Goal: Task Accomplishment & Management: Complete application form

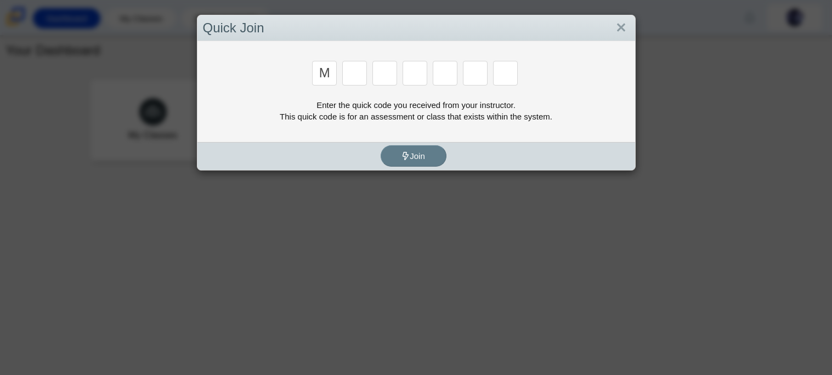
type input "m"
type input "7"
type input "e"
type input "3"
type input "e"
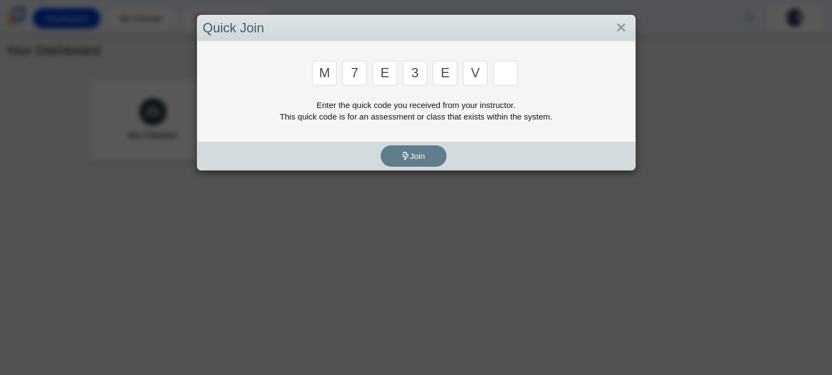
type input "v"
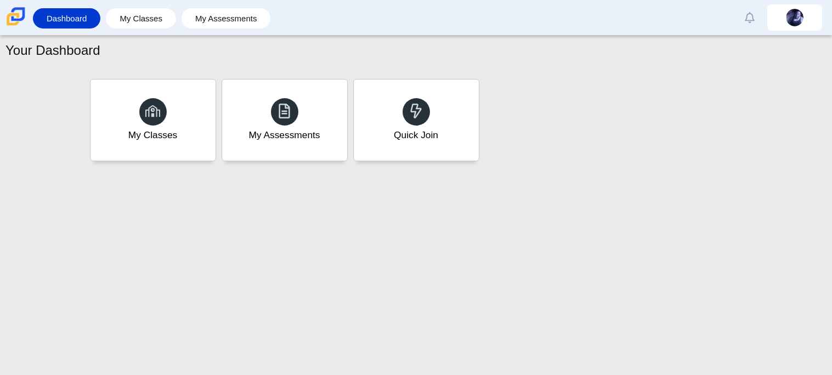
type input "w"
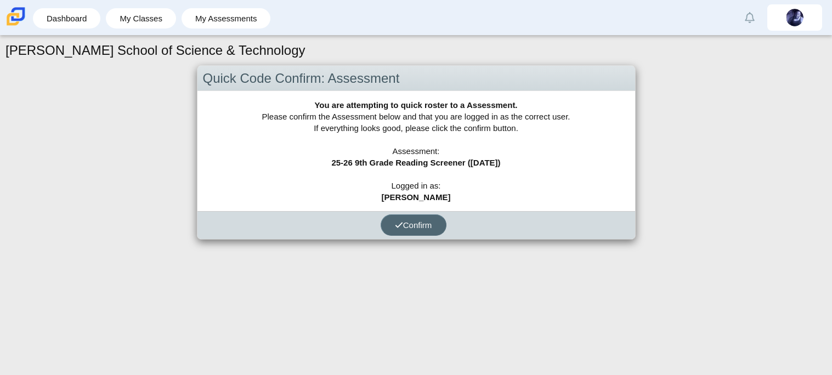
click at [403, 217] on button "Confirm" at bounding box center [414, 224] width 66 height 21
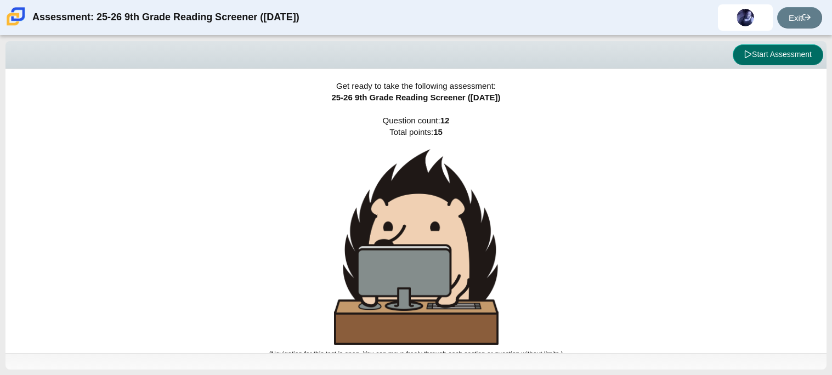
click at [787, 52] on button "Start Assessment" at bounding box center [778, 54] width 90 height 21
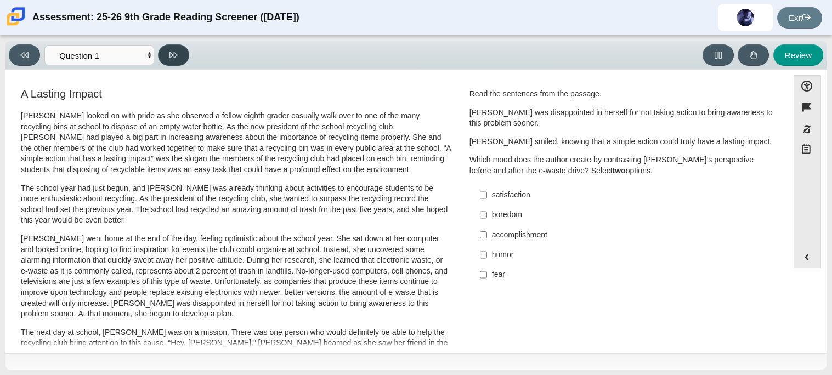
click at [179, 61] on button at bounding box center [173, 54] width 31 height 21
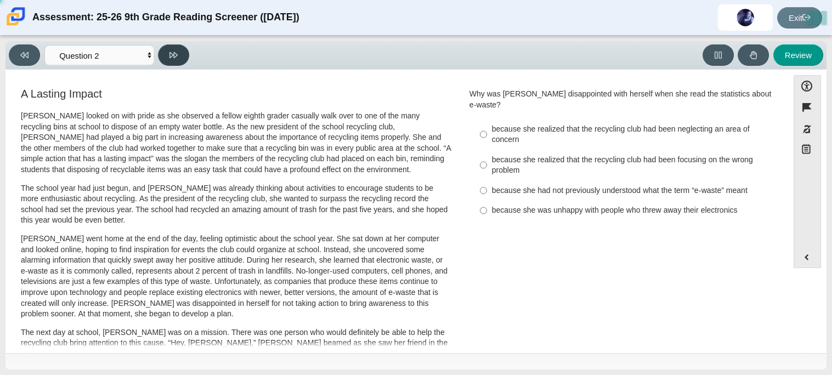
click at [179, 61] on button at bounding box center [173, 54] width 31 height 21
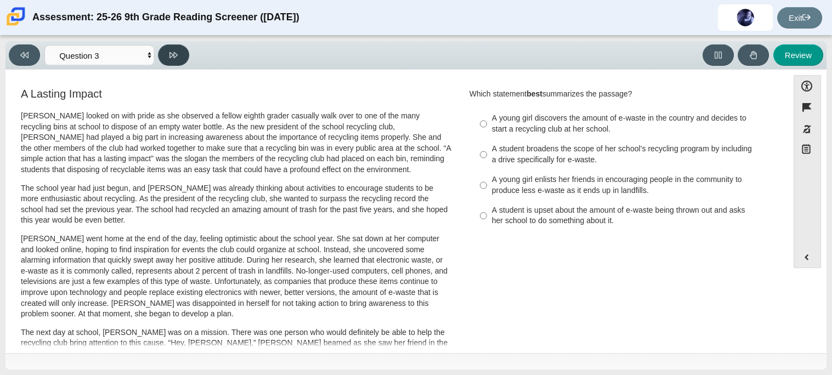
click at [179, 61] on button at bounding box center [173, 54] width 31 height 21
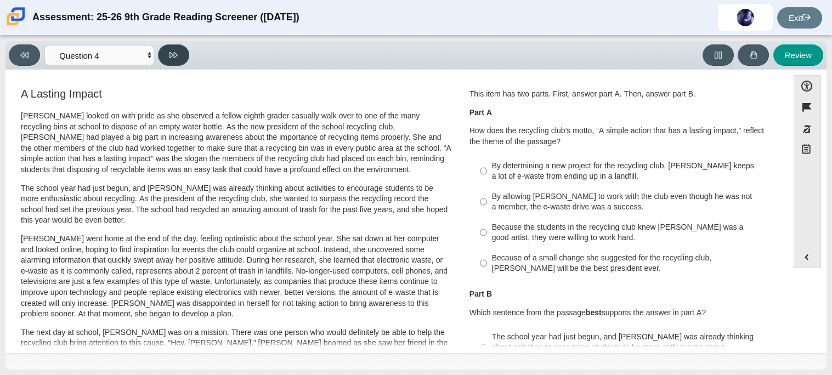
click at [179, 61] on button at bounding box center [173, 54] width 31 height 21
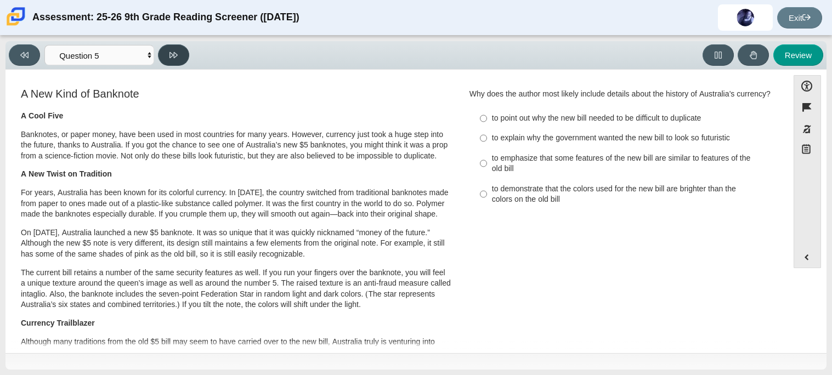
click at [179, 61] on button at bounding box center [173, 54] width 31 height 21
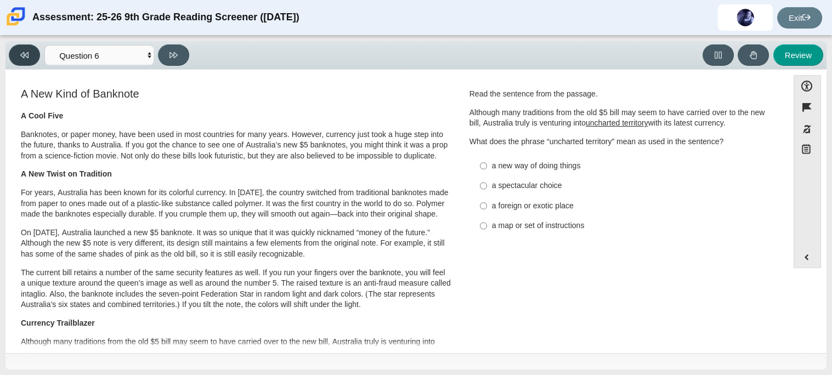
click at [16, 47] on button at bounding box center [24, 54] width 31 height 21
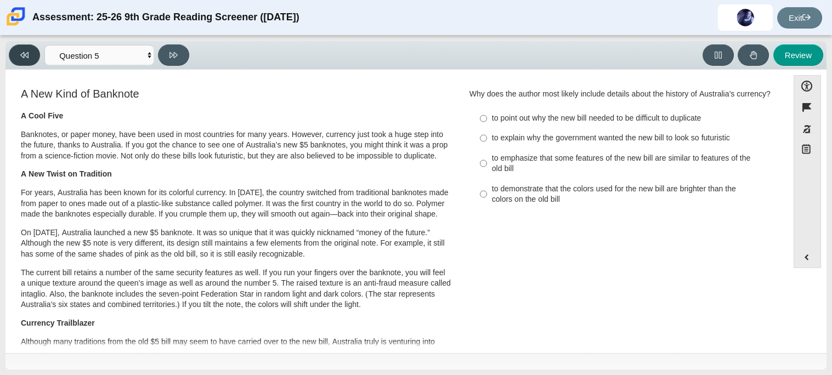
click at [16, 47] on button at bounding box center [24, 54] width 31 height 21
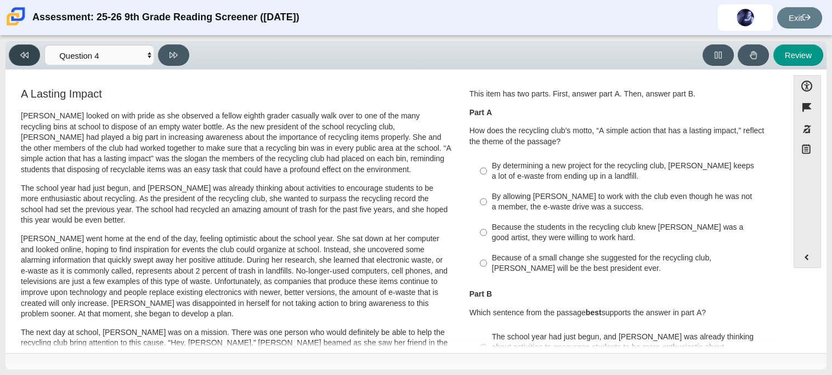
click at [16, 47] on button at bounding box center [24, 54] width 31 height 21
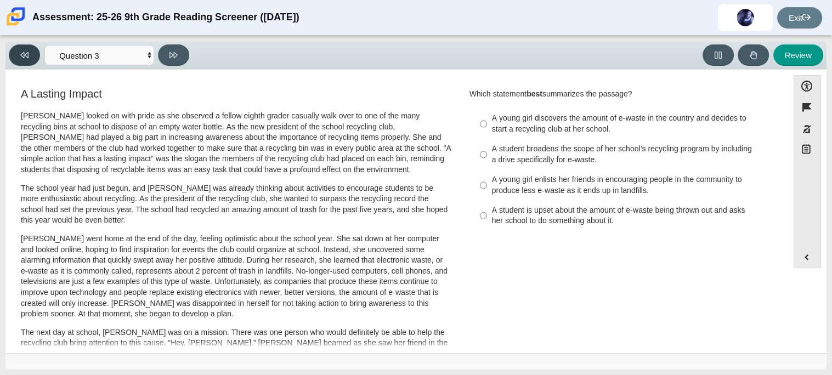
click at [16, 47] on button at bounding box center [24, 54] width 31 height 21
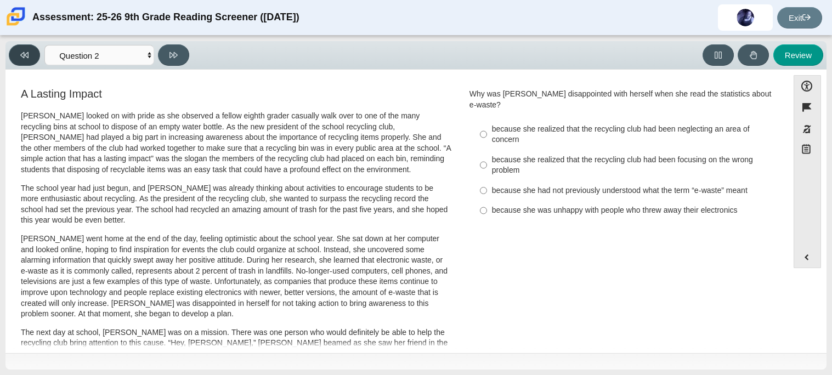
click at [16, 47] on button at bounding box center [24, 54] width 31 height 21
select select "ccc5b315-3c7c-471c-bf90-f22c8299c798"
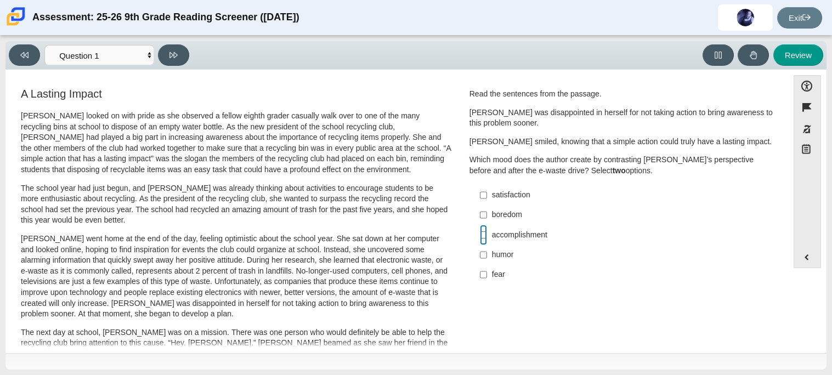
click at [480, 237] on input "accomplishment accomplishment" at bounding box center [483, 235] width 7 height 20
checkbox input "true"
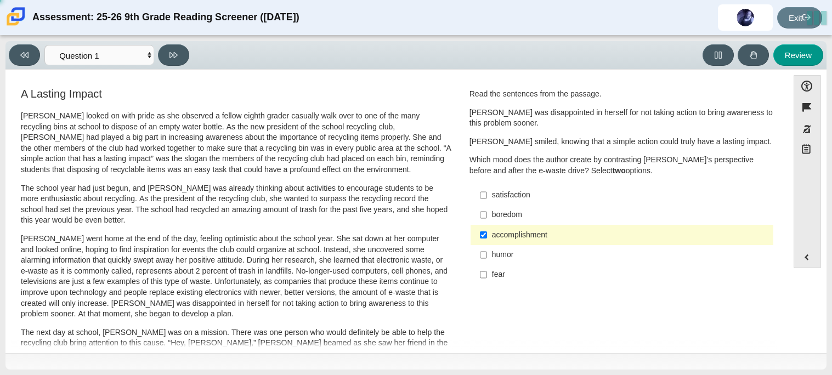
click at [492, 196] on div "satisfaction" at bounding box center [630, 195] width 277 height 11
click at [487, 196] on input "satisfaction satisfaction" at bounding box center [483, 195] width 7 height 20
checkbox input "true"
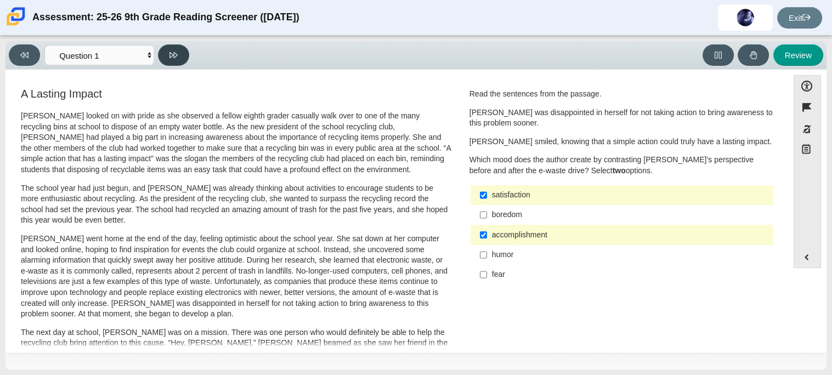
click at [183, 49] on button at bounding box center [173, 54] width 31 height 21
select select "0ff64528-ffd7-428d-b192-babfaadd44e8"
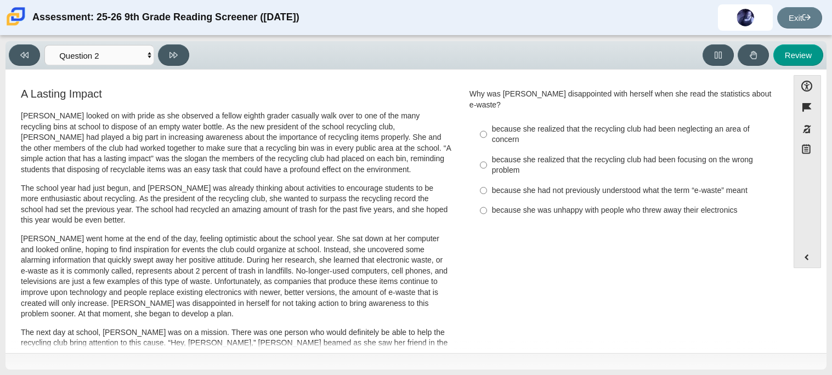
click at [573, 119] on label "because she realized that the recycling club had been neglecting an area of con…" at bounding box center [622, 134] width 301 height 31
click at [487, 119] on input "because she realized that the recycling club had been neglecting an area of con…" at bounding box center [483, 134] width 7 height 31
radio input "true"
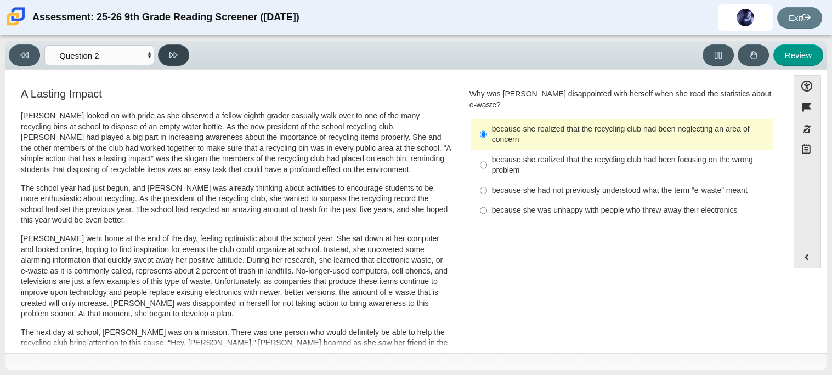
click at [169, 56] on icon at bounding box center [173, 55] width 8 height 8
select select "7ce3d843-6974-4858-901c-1ff39630e843"
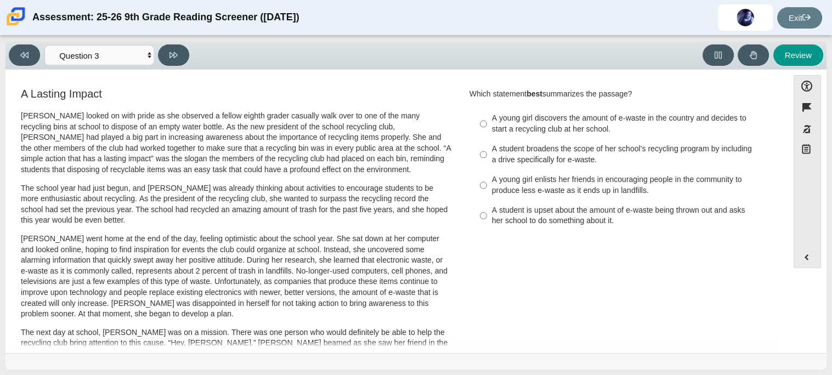
click at [542, 165] on label "A student broadens the scope of her school’s recycling program by including a d…" at bounding box center [622, 154] width 301 height 31
click at [487, 165] on input "A student broadens the scope of her school’s recycling program by including a d…" at bounding box center [483, 154] width 7 height 31
radio input "true"
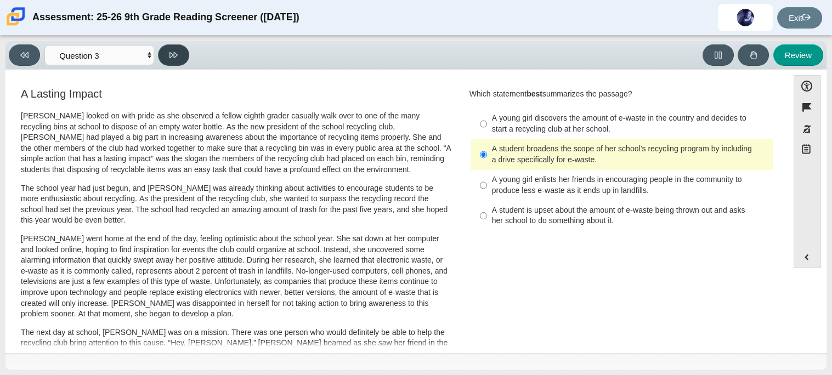
click at [174, 49] on button at bounding box center [173, 54] width 31 height 21
select select "ca9ea0f1-49c5-4bd1-83b0-472c18652b42"
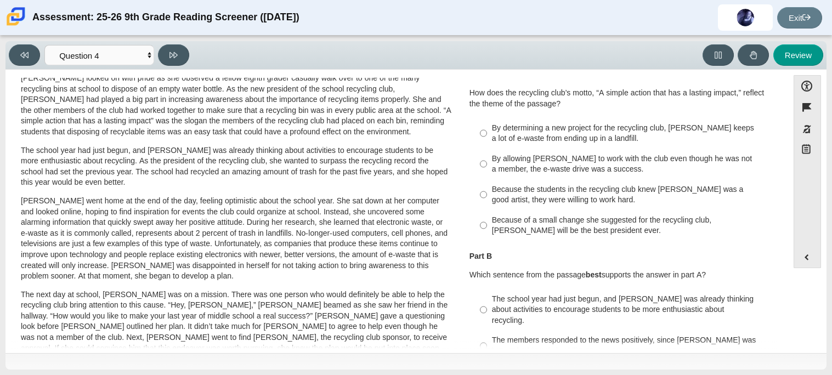
scroll to position [42, 0]
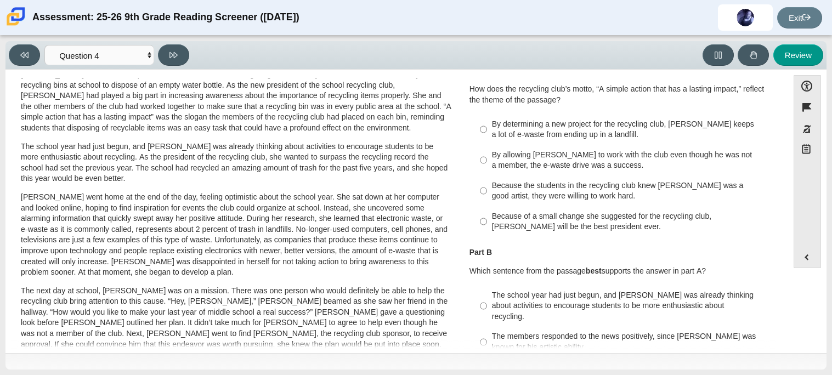
click at [512, 137] on div "By determining a new project for the recycling club, Scarlett keeps a lot of e-…" at bounding box center [630, 129] width 277 height 21
click at [487, 137] on input "By determining a new project for the recycling club, Scarlett keeps a lot of e-…" at bounding box center [483, 129] width 7 height 31
radio input "true"
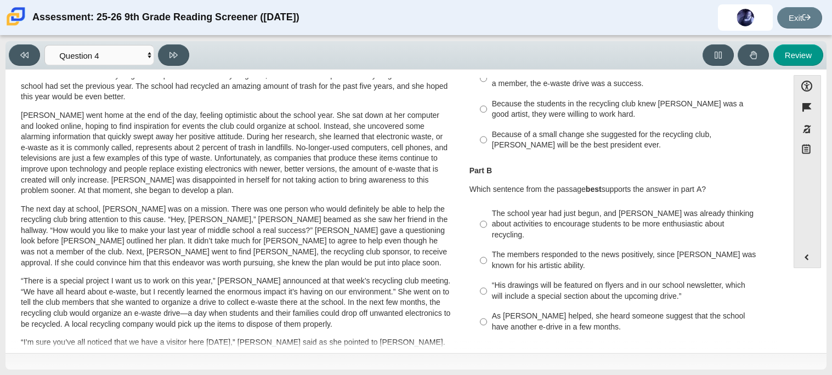
scroll to position [124, 0]
click at [547, 228] on div "The school year had just begun, and Scarlett was already thinking about activit…" at bounding box center [630, 224] width 277 height 32
click at [487, 228] on input "The school year had just begun, and Scarlett was already thinking about activit…" at bounding box center [483, 224] width 7 height 42
radio input "true"
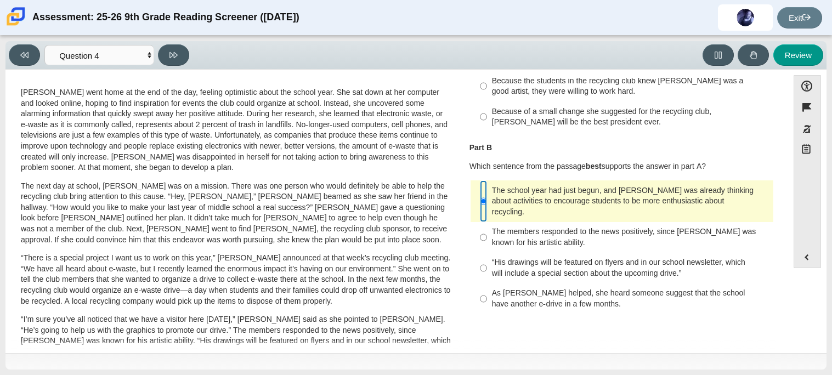
scroll to position [150, 0]
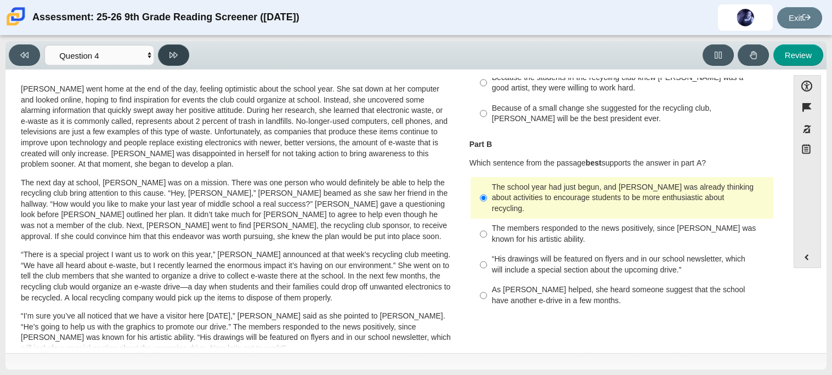
click at [173, 51] on icon at bounding box center [173, 55] width 8 height 8
select select "e41f1a79-e29f-4095-8030-a53364015bed"
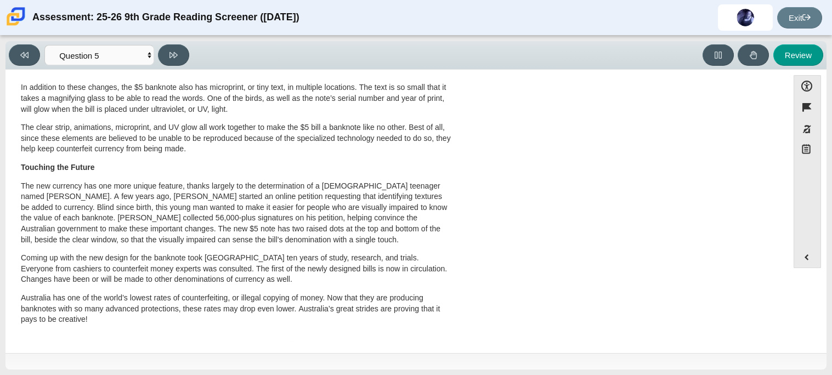
scroll to position [0, 0]
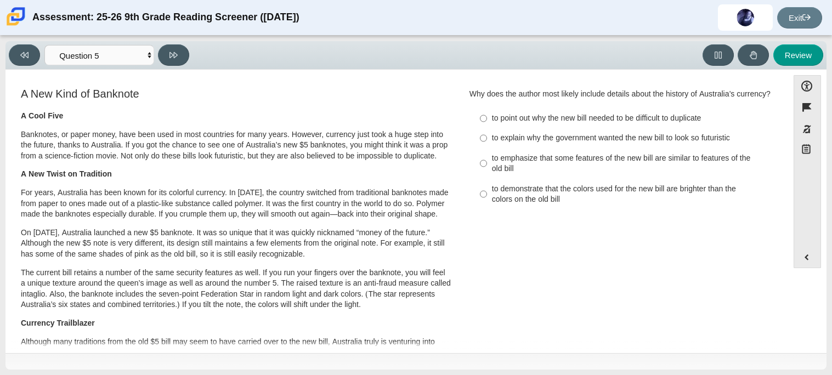
click at [257, 161] on p "Banknotes, or paper money, have been used in most countries for many years. How…" at bounding box center [236, 145] width 430 height 32
click at [580, 133] on div "to explain why the government wanted the new bill to look so futuristic" at bounding box center [630, 138] width 277 height 11
click at [487, 133] on input "to explain why the government wanted the new bill to look so futuristic to expl…" at bounding box center [483, 138] width 7 height 20
radio input "true"
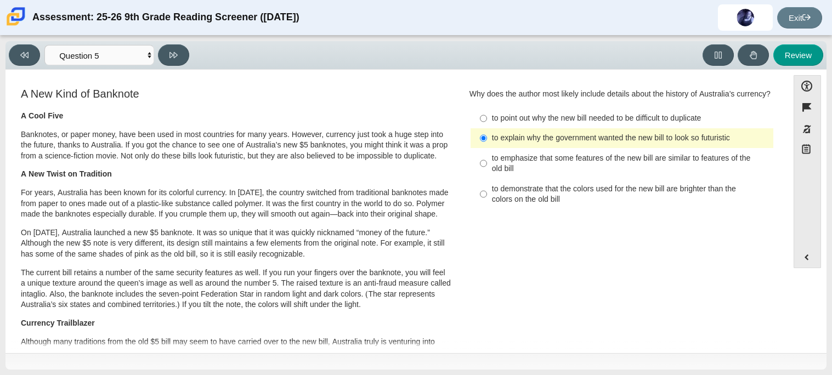
click at [545, 158] on div "to emphasize that some features of the new bill are similar to features of the …" at bounding box center [630, 163] width 277 height 21
click at [487, 158] on input "to emphasize that some features of the new bill are similar to features of the …" at bounding box center [483, 163] width 7 height 31
radio input "true"
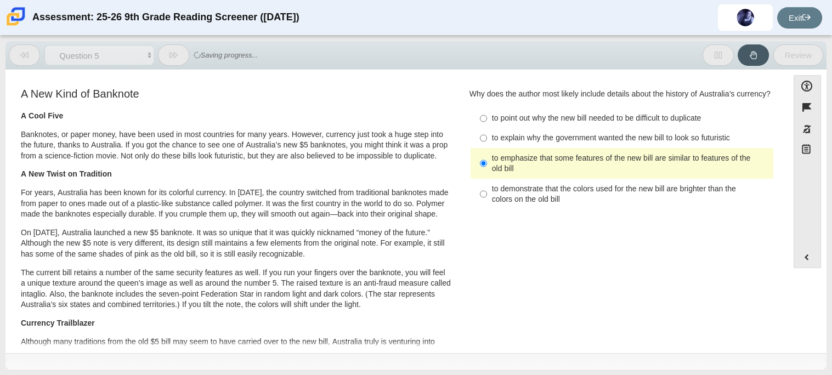
click at [549, 134] on div "to explain why the government wanted the new bill to look so futuristic" at bounding box center [630, 138] width 277 height 11
click at [487, 134] on input "to explain why the government wanted the new bill to look so futuristic to expl…" at bounding box center [483, 138] width 7 height 20
radio input "true"
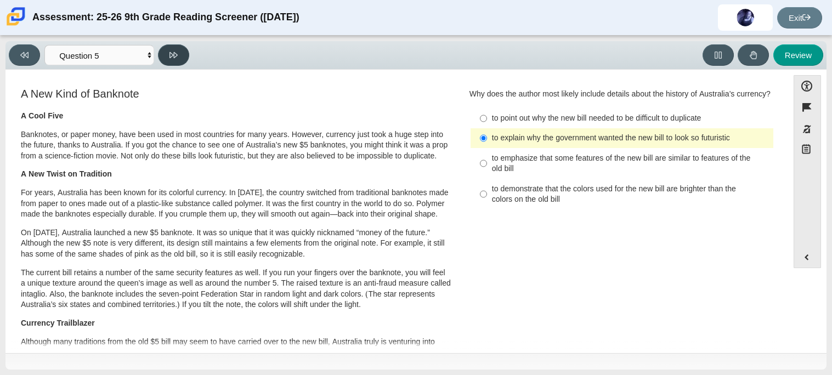
click at [173, 61] on button at bounding box center [173, 54] width 31 height 21
select select "69146e31-7b3d-4a3e-9ce6-f30c24342ae0"
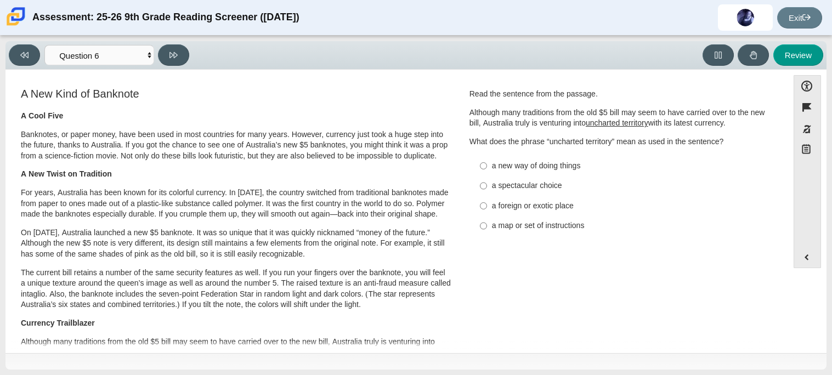
click at [592, 173] on label "a new way of doing things a new way of doing things" at bounding box center [622, 166] width 301 height 20
click at [487, 173] on input "a new way of doing things a new way of doing things" at bounding box center [483, 166] width 7 height 20
radio input "true"
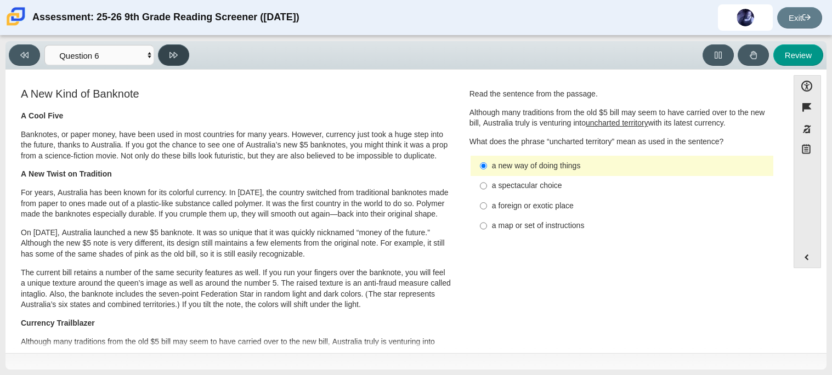
click at [174, 60] on button at bounding box center [173, 54] width 31 height 21
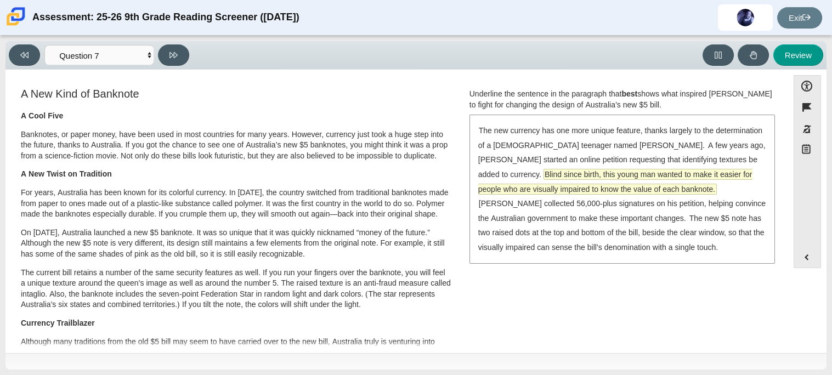
click at [622, 176] on span "Blind since birth, this young man wanted to make it easier for people who are v…" at bounding box center [615, 181] width 274 height 25
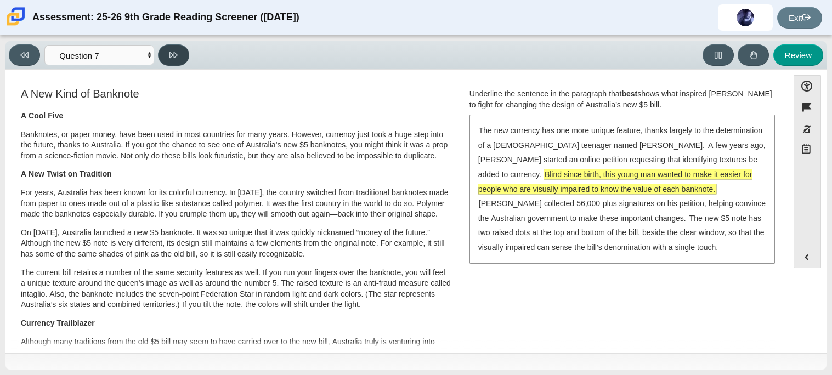
click at [185, 60] on button at bounding box center [173, 54] width 31 height 21
select select "ea8338c2-a6a3-418e-a305-2b963b54a290"
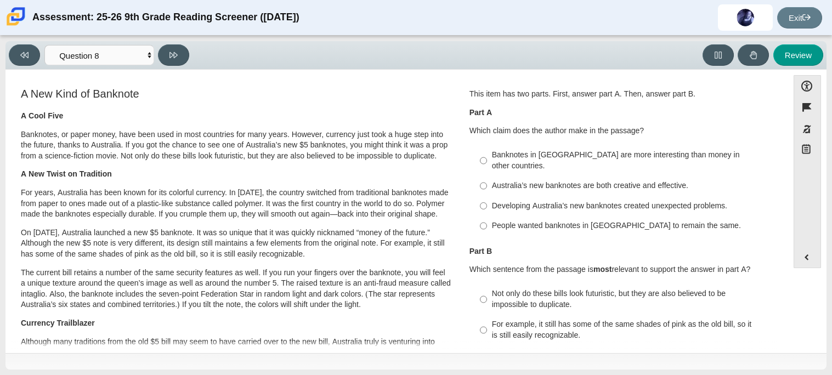
click at [530, 180] on div "Australia’s new banknotes are both creative and effective." at bounding box center [630, 185] width 277 height 11
click at [487, 176] on input "Australia’s new banknotes are both creative and effective. Australia’s new bank…" at bounding box center [483, 186] width 7 height 20
radio input "true"
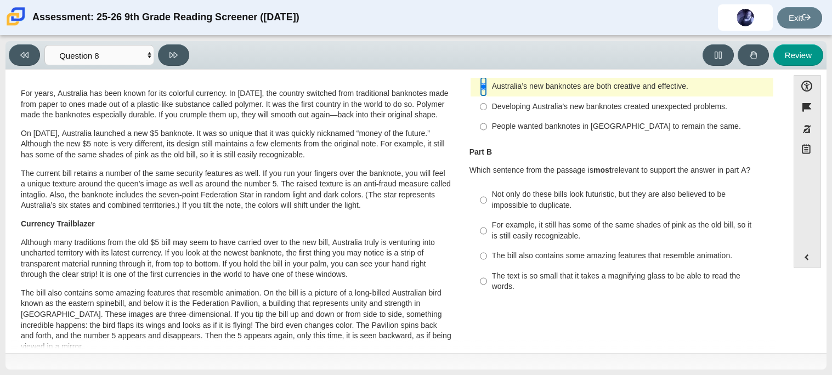
scroll to position [98, 0]
click at [599, 191] on div "Not only do these bills look futuristic, but they are also believed to be impos…" at bounding box center [630, 200] width 277 height 21
click at [487, 191] on input "Not only do these bills look futuristic, but they are also believed to be impos…" at bounding box center [483, 201] width 7 height 31
radio input "true"
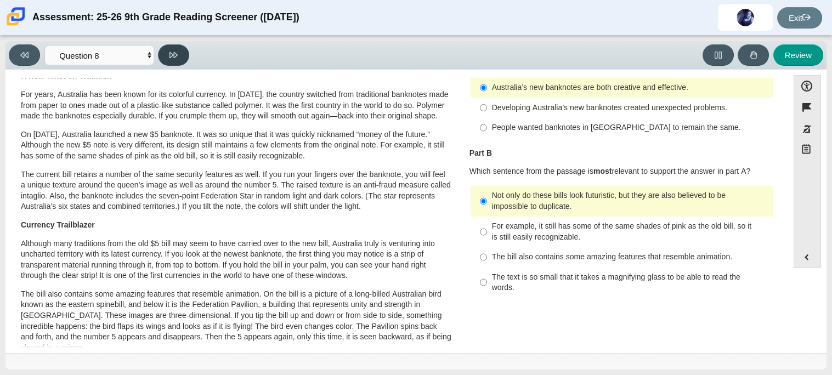
click at [175, 59] on button at bounding box center [173, 54] width 31 height 21
select select "89f058d6-b15c-4ef5-a4b3-fdaffb8868b6"
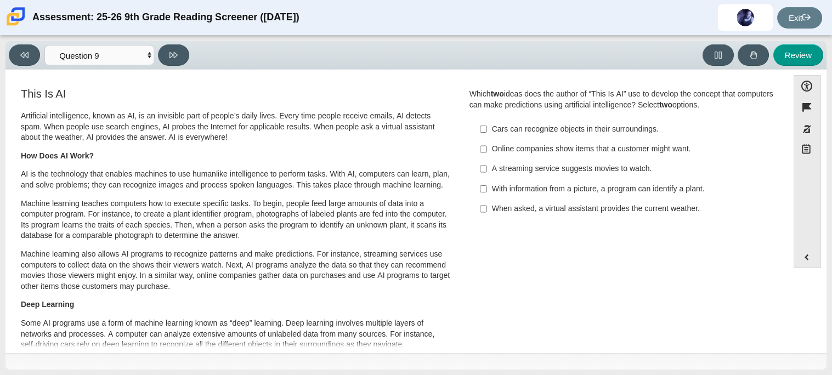
click at [534, 190] on div "With information from a picture, a program can identify a plant." at bounding box center [630, 189] width 277 height 11
click at [487, 190] on input "With information from a picture, a program can identify a plant. With informati…" at bounding box center [483, 189] width 7 height 20
checkbox input "true"
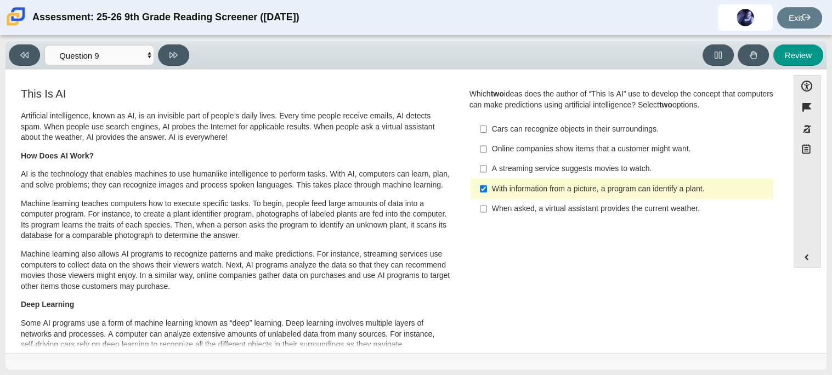
click at [570, 147] on div "Online companies show items that a customer might want." at bounding box center [630, 149] width 277 height 11
click at [487, 147] on input "Online companies show items that a customer might want. Online companies show i…" at bounding box center [483, 149] width 7 height 20
checkbox input "true"
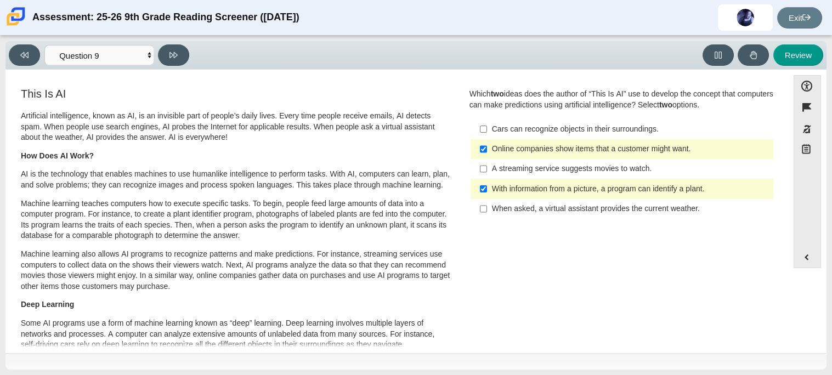
click at [510, 130] on div "Cars can recognize objects in their surroundings." at bounding box center [630, 129] width 277 height 11
click at [487, 130] on input "Cars can recognize objects in their surroundings. Cars can recognize objects in…" at bounding box center [483, 129] width 7 height 20
checkbox input "true"
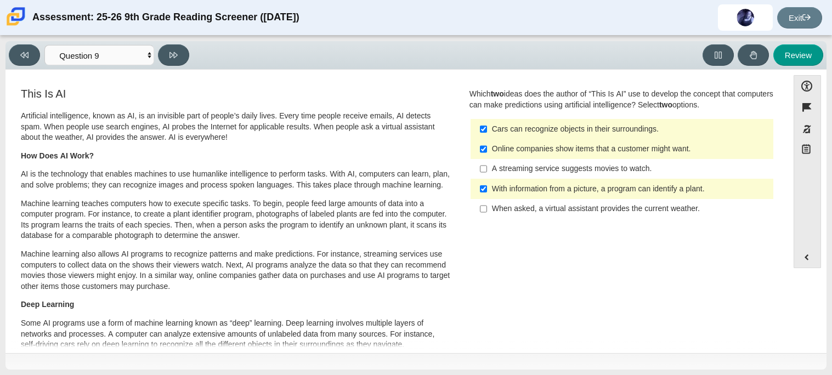
click at [530, 151] on div "Online companies show items that a customer might want." at bounding box center [630, 149] width 277 height 11
click at [487, 151] on input "Online companies show items that a customer might want. Online companies show i…" at bounding box center [483, 149] width 7 height 20
checkbox input "false"
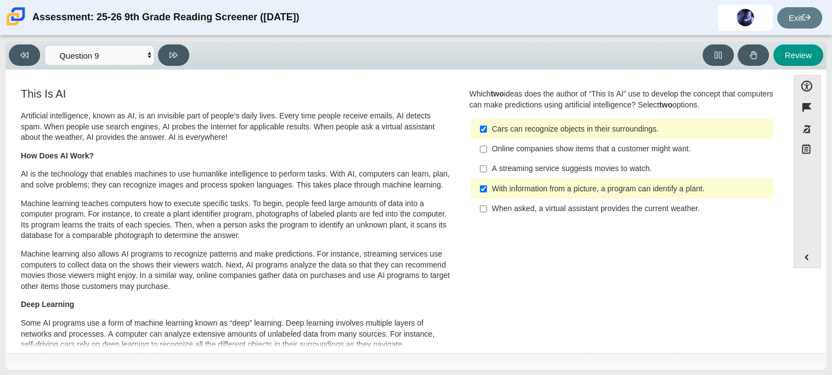
click at [191, 52] on div "Viewing Question 9 of 12 in Pacing Mode Questions Question 1 Question 2 Questio…" at bounding box center [101, 54] width 185 height 21
click at [178, 58] on button at bounding box center [173, 54] width 31 height 21
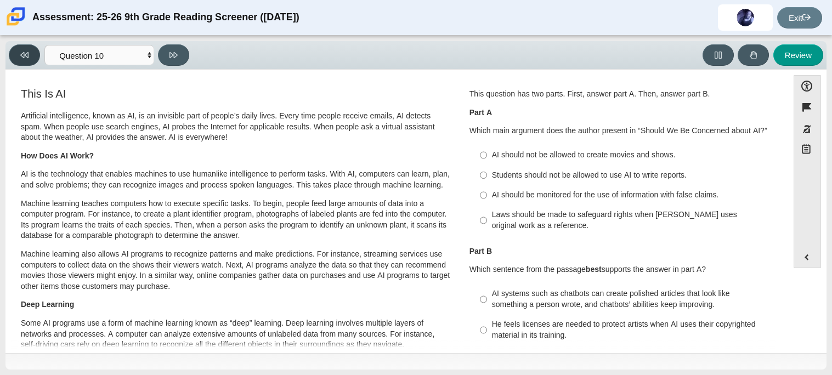
click at [24, 49] on button at bounding box center [24, 54] width 31 height 21
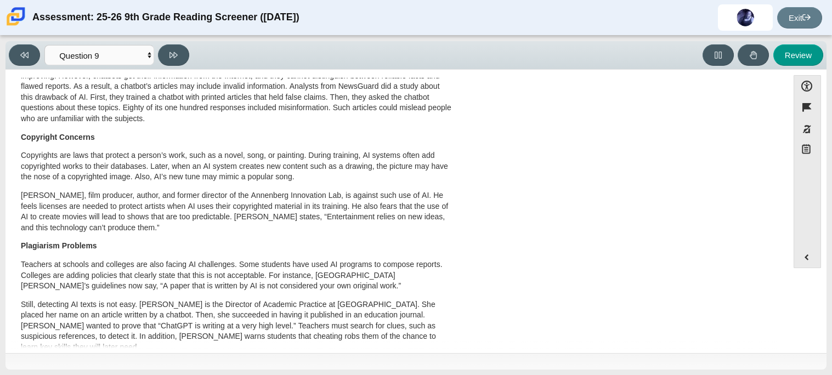
scroll to position [577, 0]
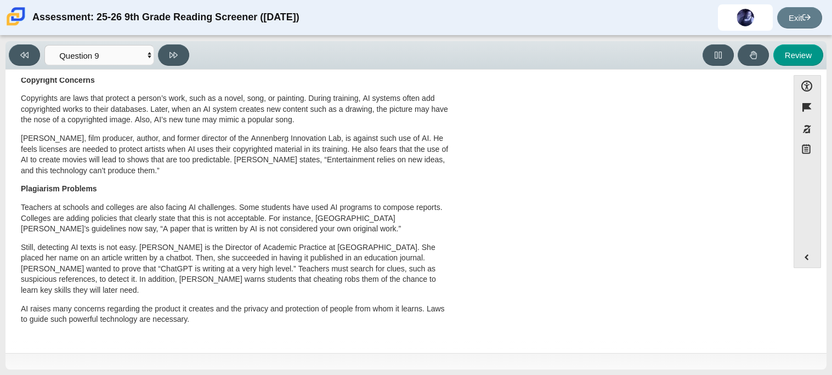
click at [167, 69] on div "Viewing Question 9 of 12 in Pacing Mode Questions Question 1 Question 2 Questio…" at bounding box center [415, 55] width 821 height 29
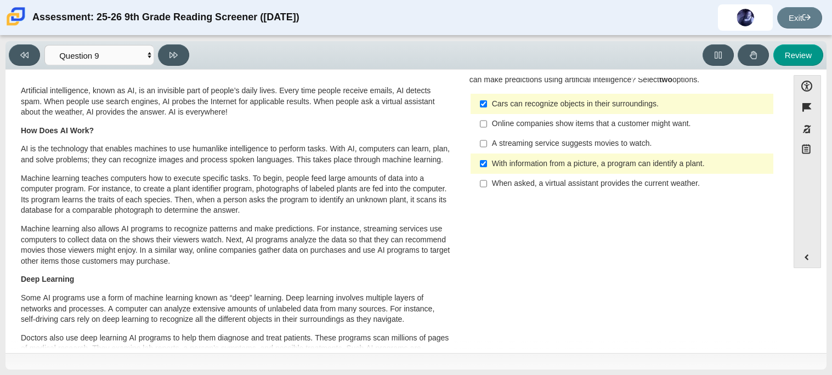
scroll to position [0, 0]
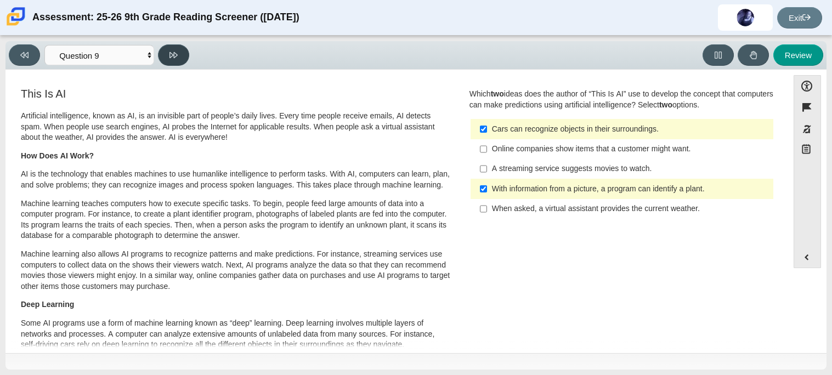
click at [172, 52] on icon at bounding box center [173, 55] width 8 height 8
select select "cdf3c14e-a918-44d1-9b63-3db0fa81641e"
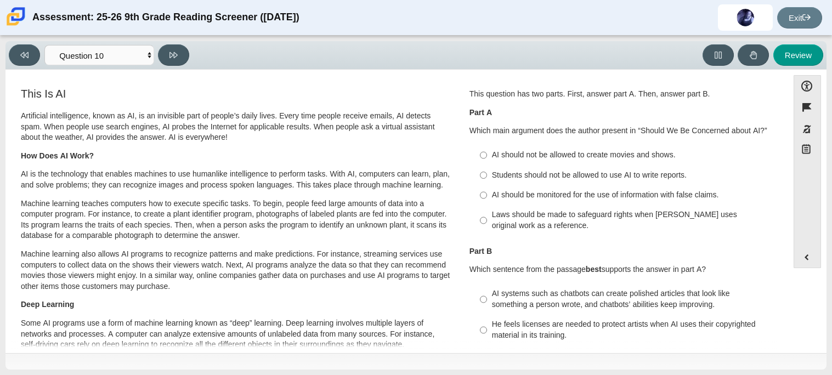
click at [615, 143] on div "This question has two parts. First, answer part A. Then, answer part B. Part A …" at bounding box center [621, 163] width 305 height 148
click at [595, 197] on div "AI should be monitored for the use of information with false claims." at bounding box center [630, 195] width 277 height 11
click at [487, 197] on input "AI should be monitored for the use of information with false claims. AI should …" at bounding box center [483, 195] width 7 height 20
radio input "true"
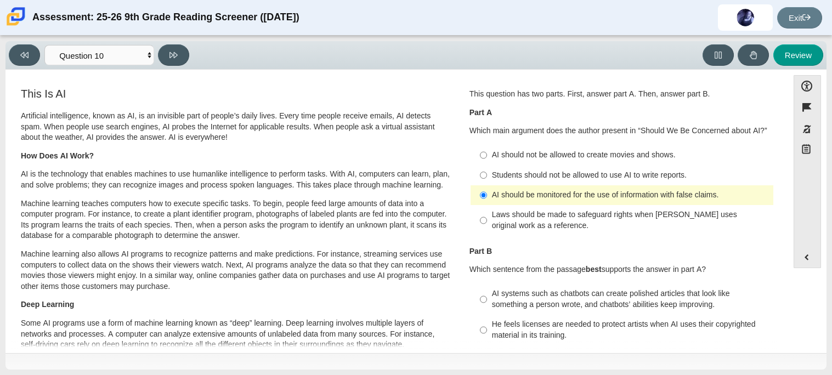
click at [566, 231] on div "Laws should be made to safeguard rights when AI uses original work as a referen…" at bounding box center [630, 219] width 277 height 21
click at [487, 231] on input "Laws should be made to safeguard rights when AI uses original work as a referen…" at bounding box center [483, 220] width 7 height 31
radio input "true"
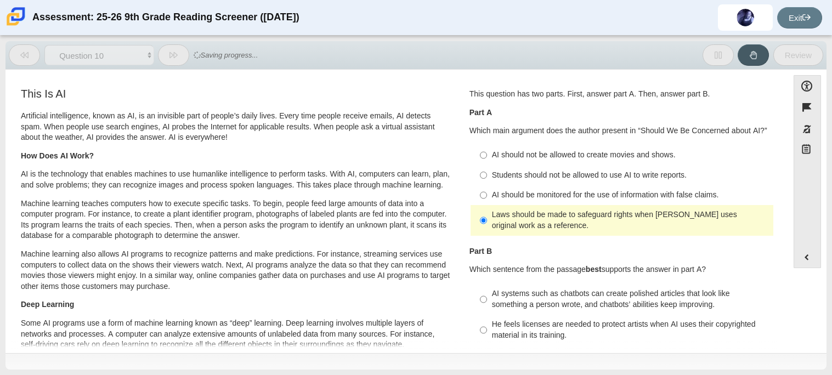
click at [529, 196] on div "AI should be monitored for the use of information with false claims." at bounding box center [630, 195] width 277 height 11
click at [487, 196] on input "AI should be monitored for the use of information with false claims. AI should …" at bounding box center [483, 195] width 7 height 20
radio input "true"
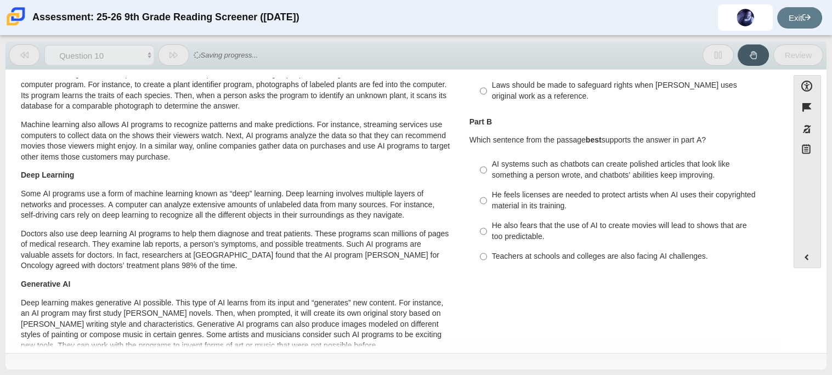
scroll to position [48, 0]
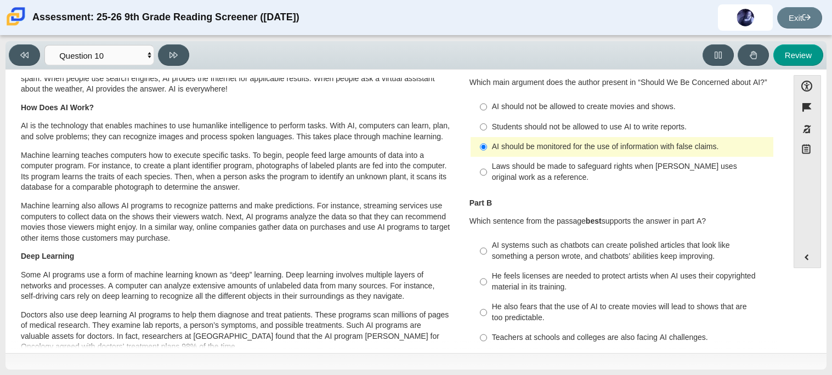
click at [536, 265] on label "AI systems such as chatbots can create polished articles that look like somethi…" at bounding box center [622, 251] width 301 height 31
click at [487, 265] on input "AI systems such as chatbots can create polished articles that look like somethi…" at bounding box center [483, 251] width 7 height 31
radio input "true"
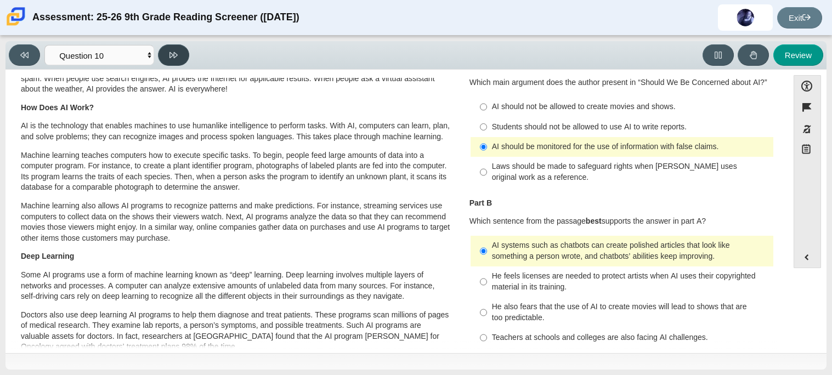
click at [162, 54] on button at bounding box center [173, 54] width 31 height 21
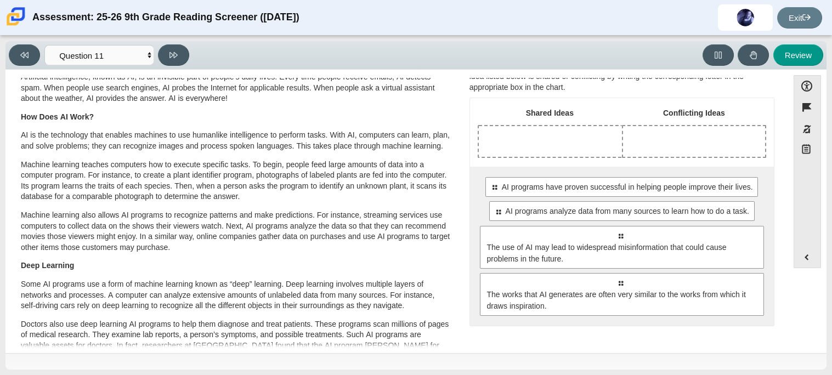
scroll to position [41, 0]
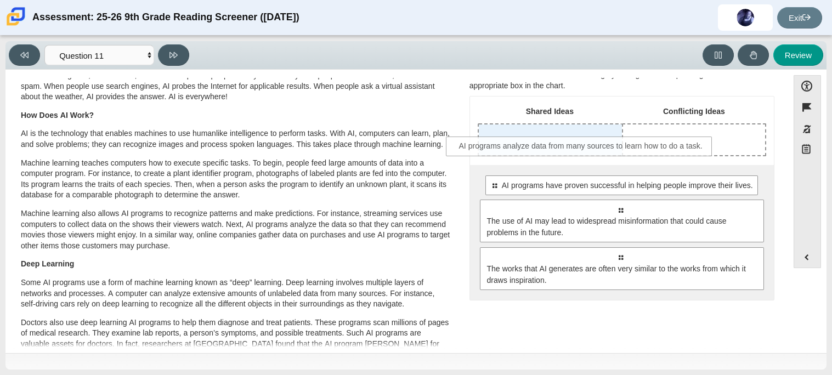
drag, startPoint x: 563, startPoint y: 214, endPoint x: 525, endPoint y: 150, distance: 75.2
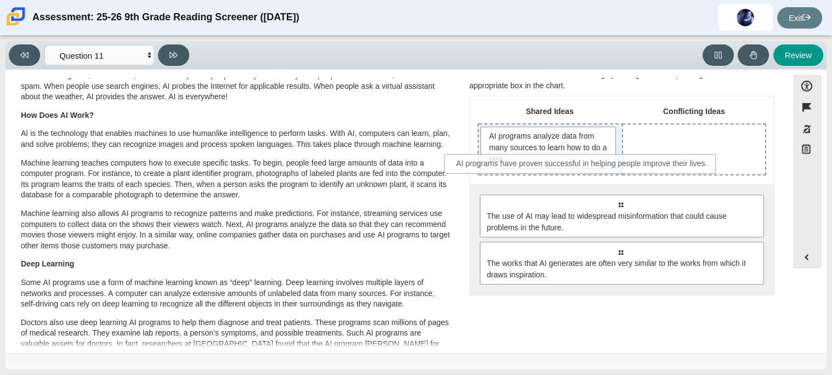
drag, startPoint x: 599, startPoint y: 211, endPoint x: 561, endPoint y: 171, distance: 54.3
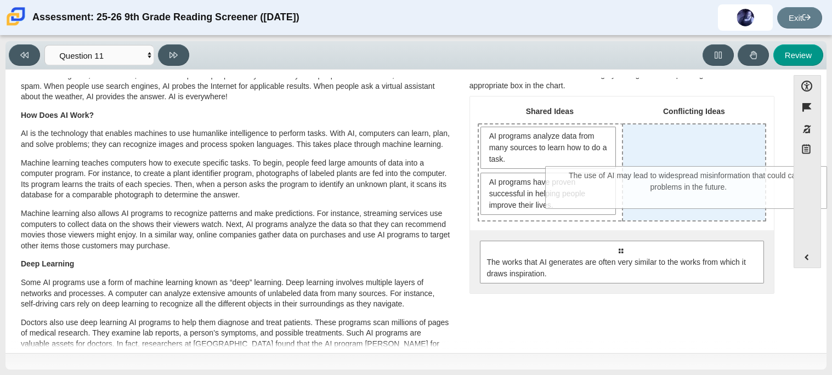
drag, startPoint x: 595, startPoint y: 263, endPoint x: 665, endPoint y: 189, distance: 101.2
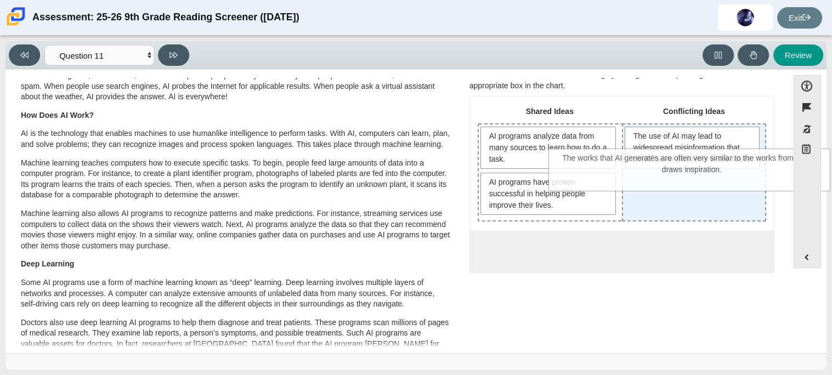
drag, startPoint x: 614, startPoint y: 275, endPoint x: 685, endPoint y: 185, distance: 115.1
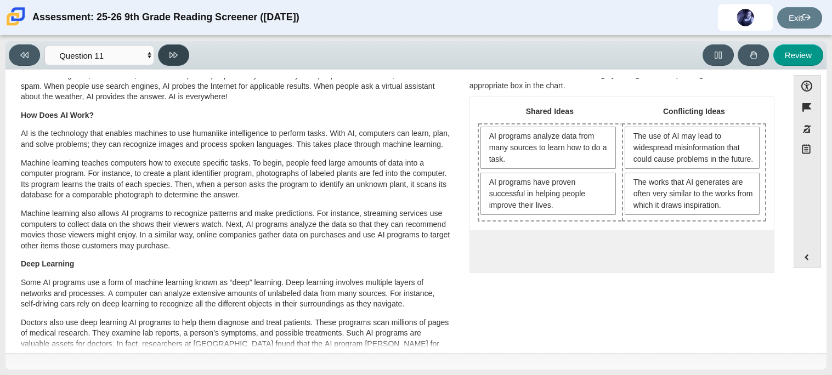
click at [171, 59] on button at bounding box center [173, 54] width 31 height 21
select select "c3effed4-44ce-4a19-bd96-1787f34e9b4c"
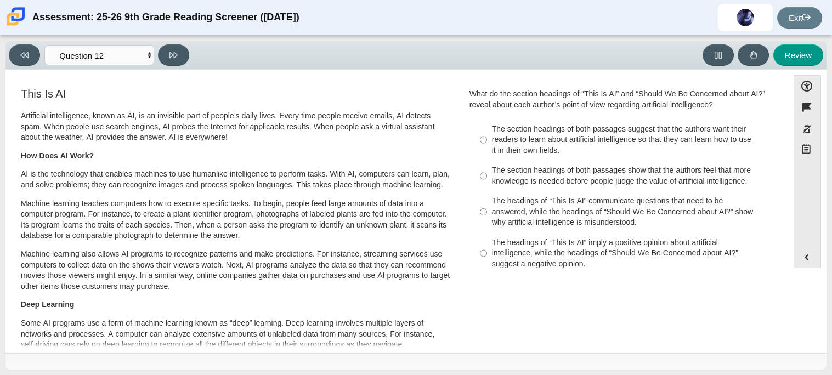
click at [606, 264] on div "The headings of “This Is AI” imply a positive opinion about artificial intellig…" at bounding box center [630, 253] width 277 height 32
click at [487, 264] on input "The headings of “This Is AI” imply a positive opinion about artificial intellig…" at bounding box center [483, 253] width 7 height 42
radio input "true"
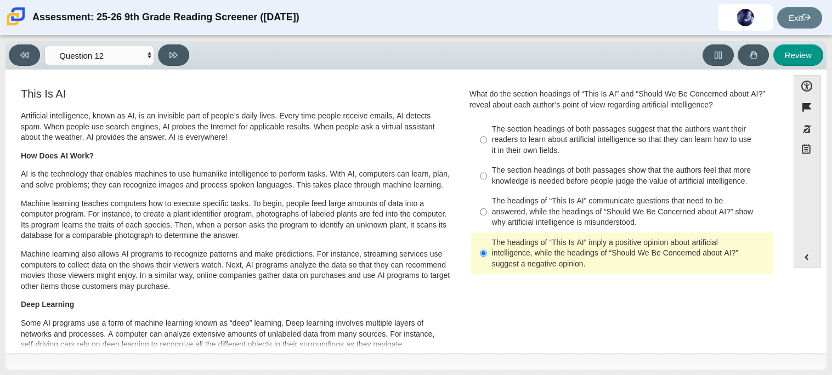
click at [576, 157] on label "The section headings of both passages suggest that the authors want their reade…" at bounding box center [622, 140] width 301 height 42
click at [487, 157] on input "The section headings of both passages suggest that the authors want their reade…" at bounding box center [483, 140] width 7 height 42
radio input "true"
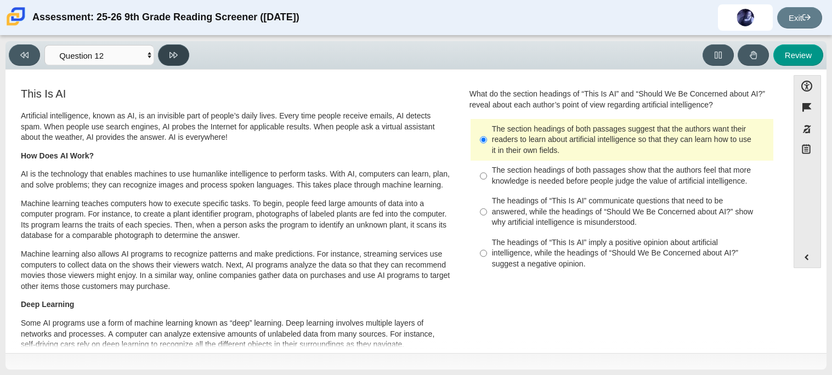
click at [172, 58] on icon at bounding box center [173, 55] width 8 height 8
select select "review"
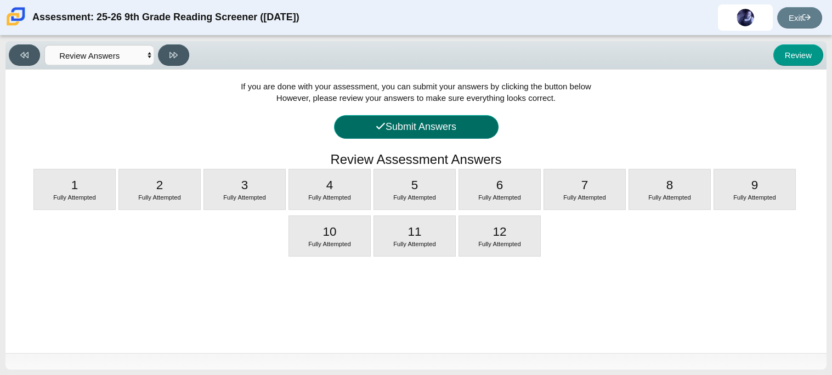
click at [451, 128] on button "Submit Answers" at bounding box center [416, 127] width 165 height 24
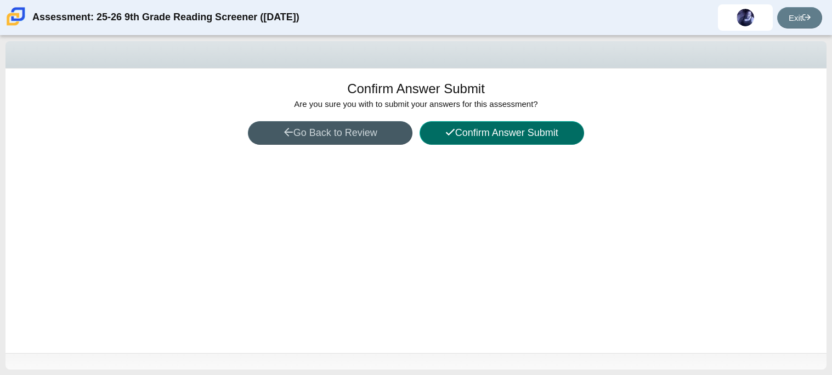
click at [451, 128] on icon at bounding box center [450, 132] width 10 height 10
